Goal: Information Seeking & Learning: Learn about a topic

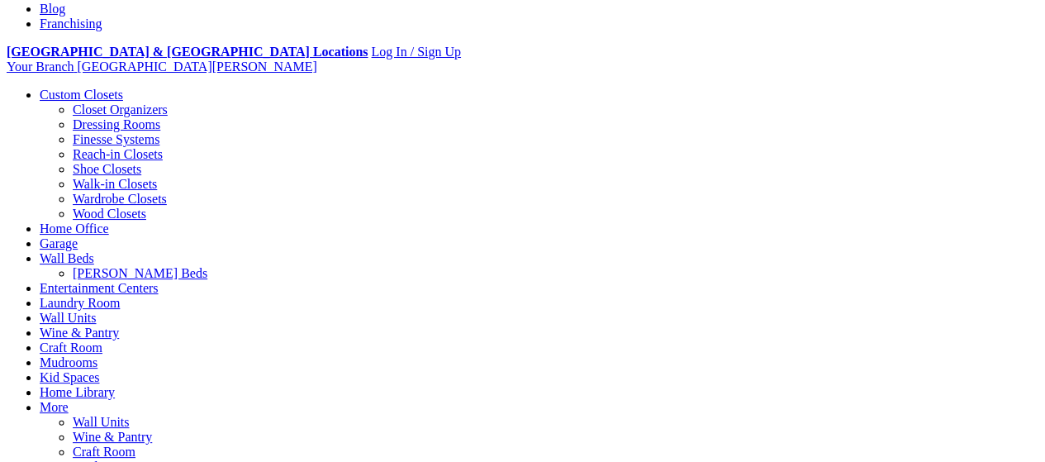
scroll to position [595, 0]
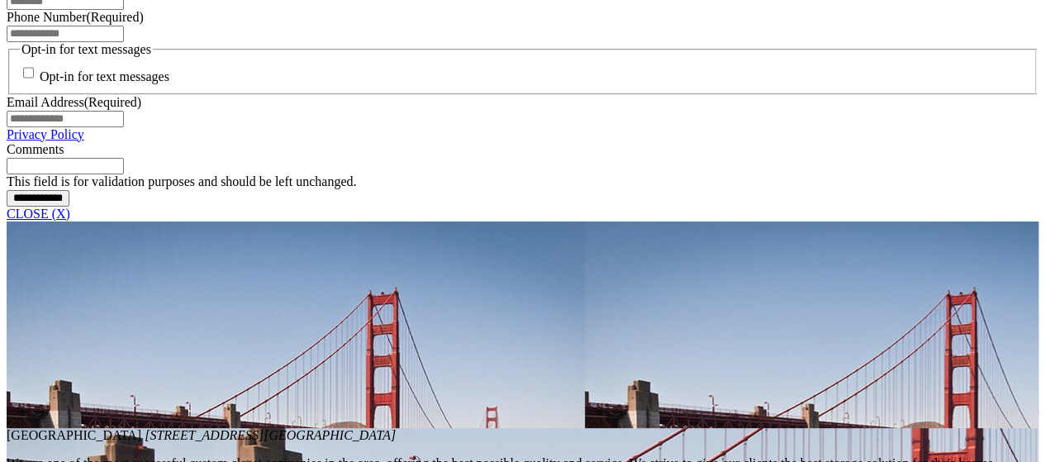
scroll to position [1322, 0]
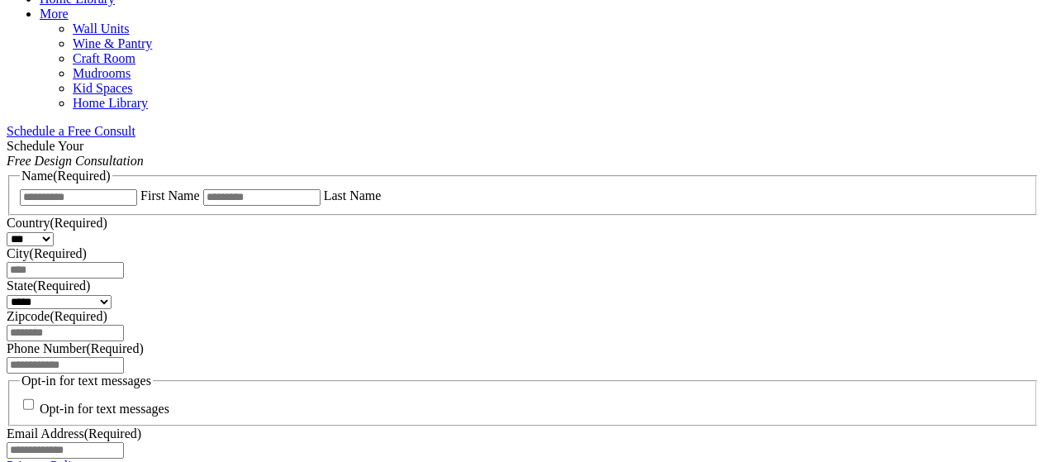
scroll to position [1057, 0]
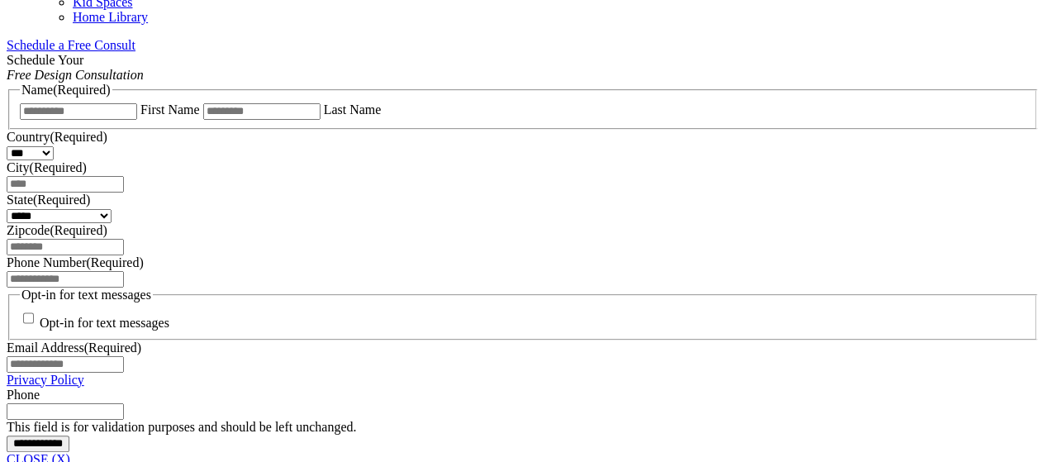
click at [70, 452] on link "CLOSE (X)" at bounding box center [39, 459] width 64 height 14
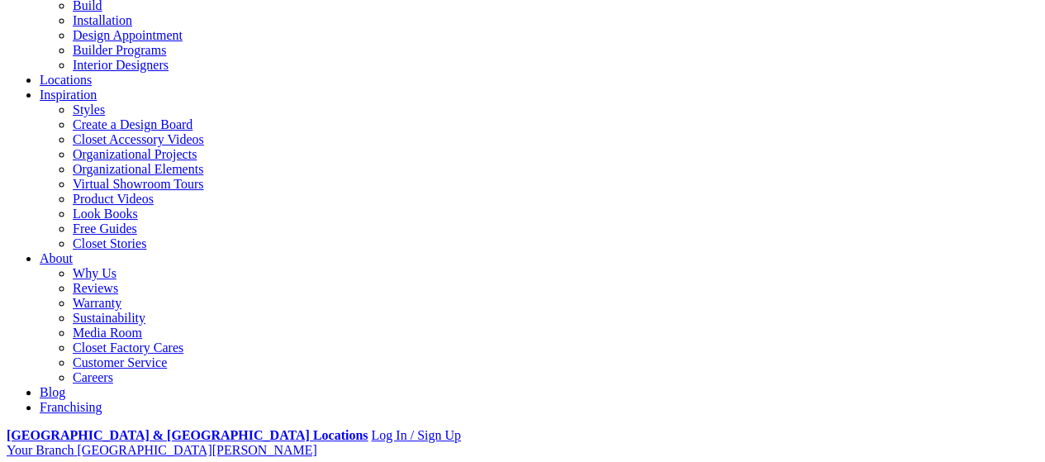
scroll to position [190, 0]
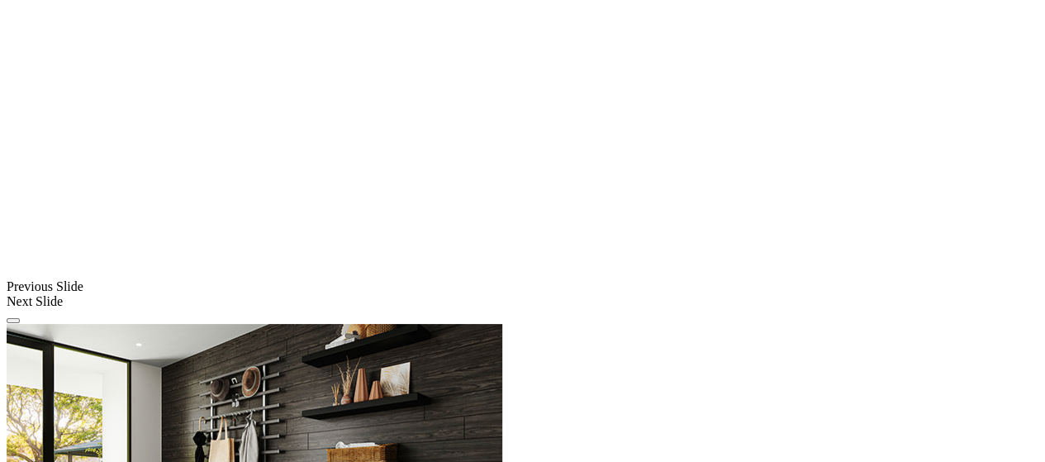
scroll to position [1289, 0]
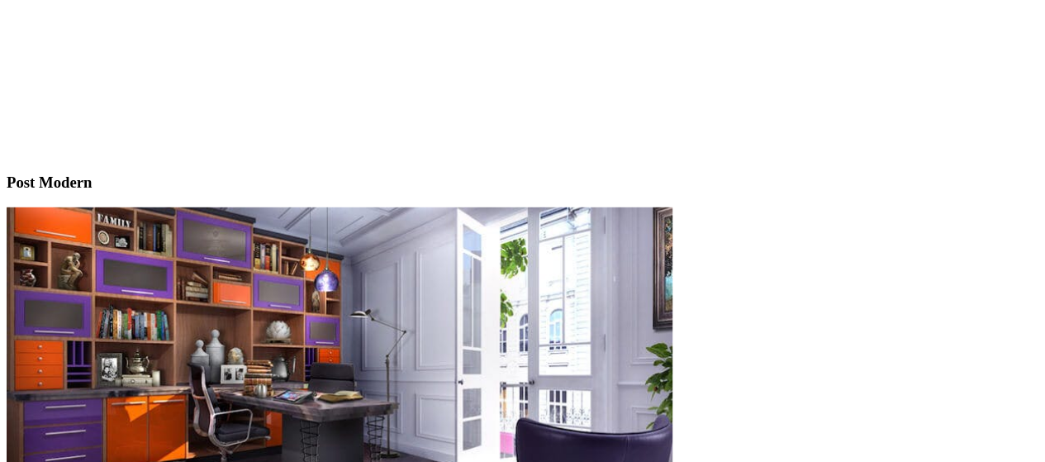
scroll to position [4825, 0]
